Goal: Task Accomplishment & Management: Manage account settings

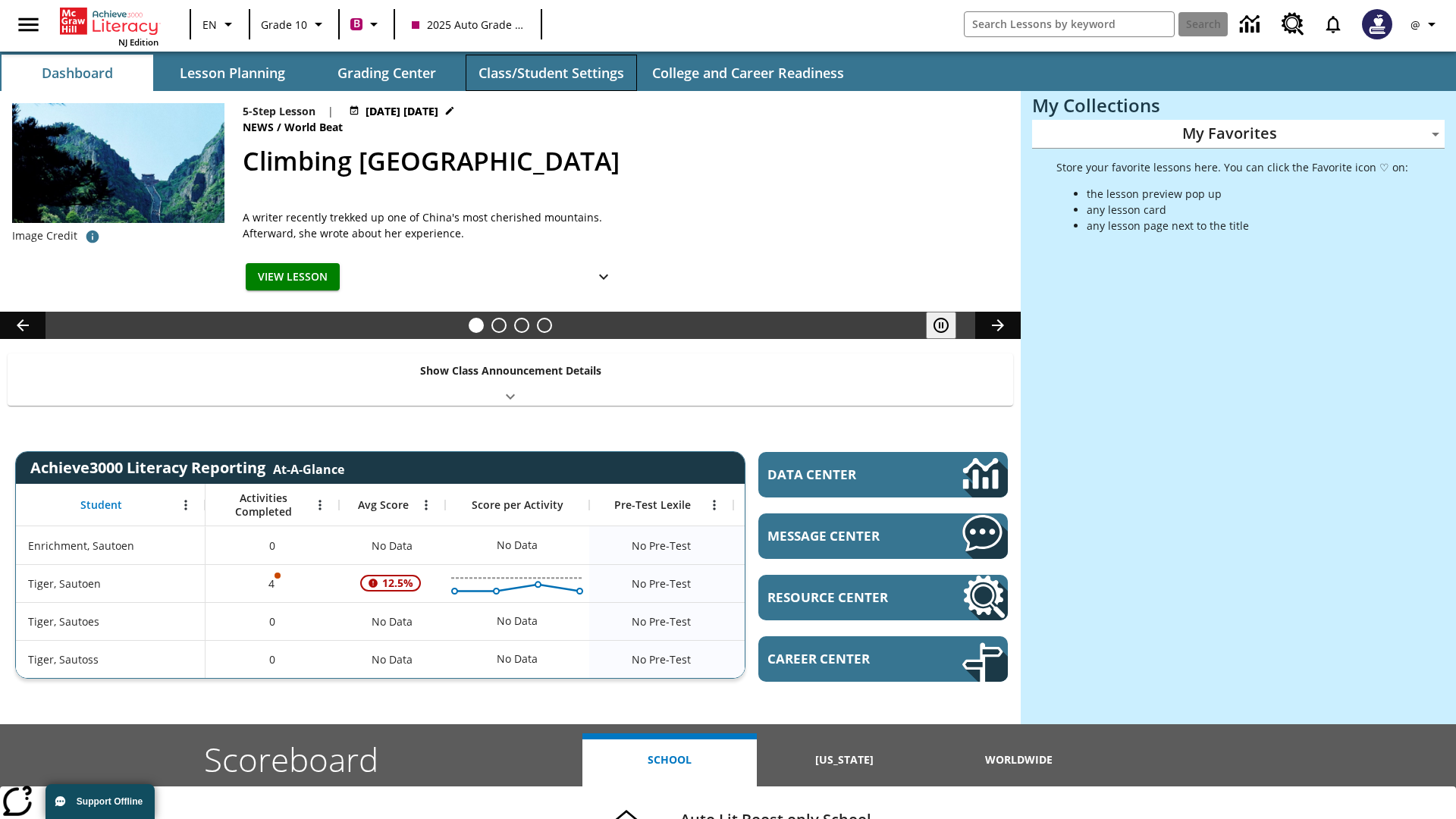
click at [551, 73] on button "Class/Student Settings" at bounding box center [551, 73] width 172 height 37
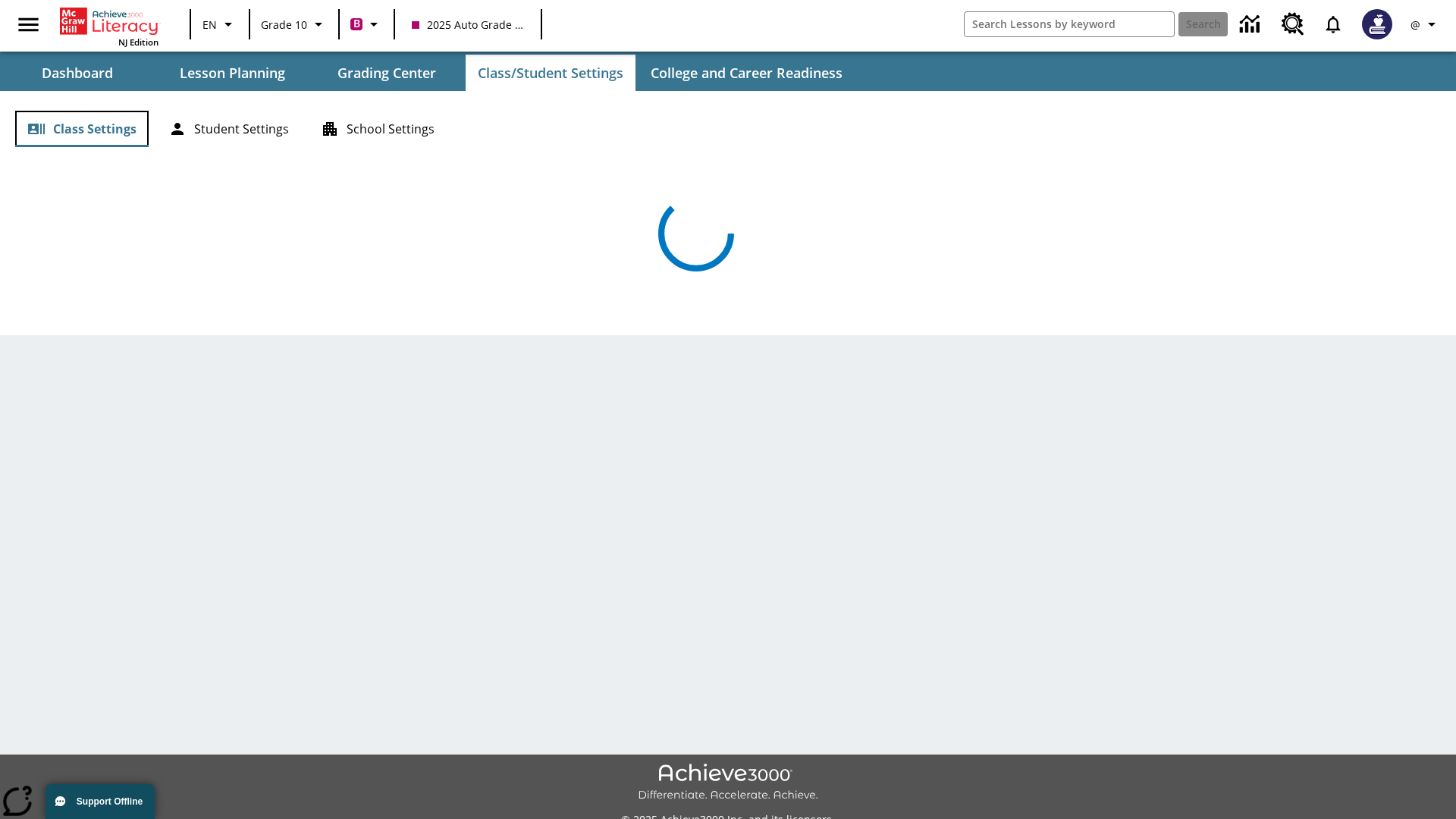
click at [82, 129] on button "Class Settings" at bounding box center [81, 129] width 134 height 37
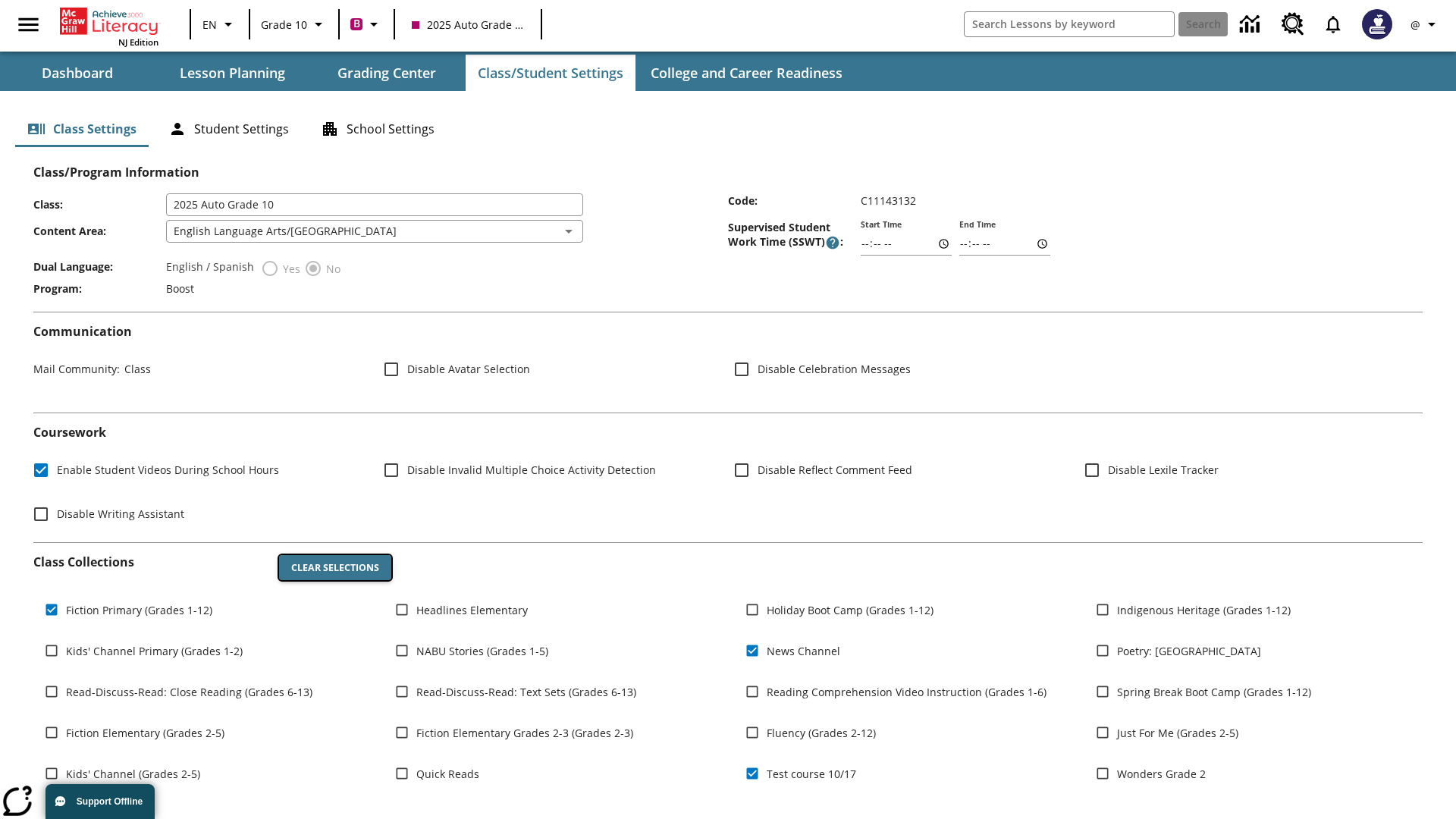
click at [335, 568] on button "Clear Selections" at bounding box center [334, 568] width 112 height 26
